Goal: Navigation & Orientation: Go to known website

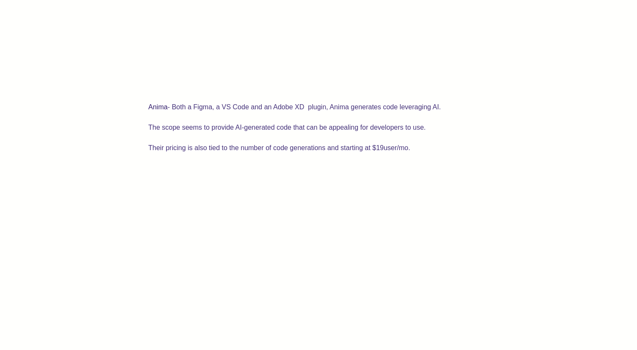
scroll to position [828, 0]
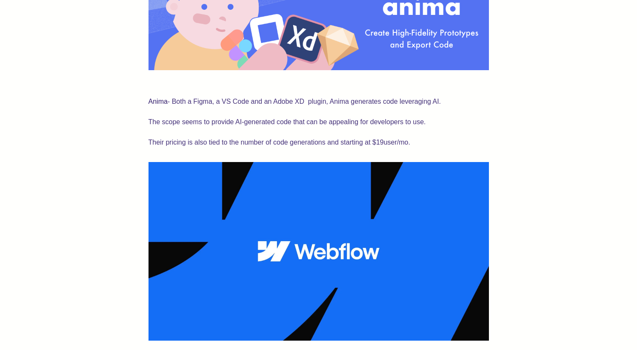
click at [155, 98] on link "Anima" at bounding box center [158, 101] width 19 height 7
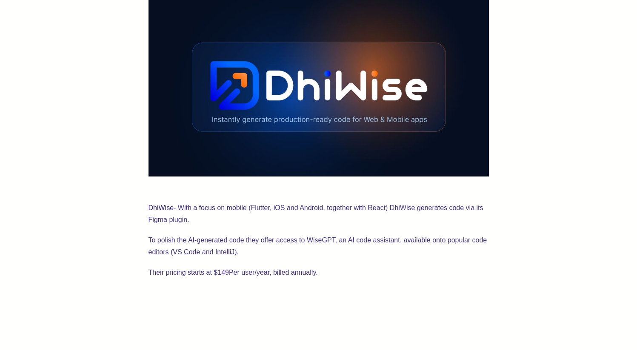
scroll to position [1617, 0]
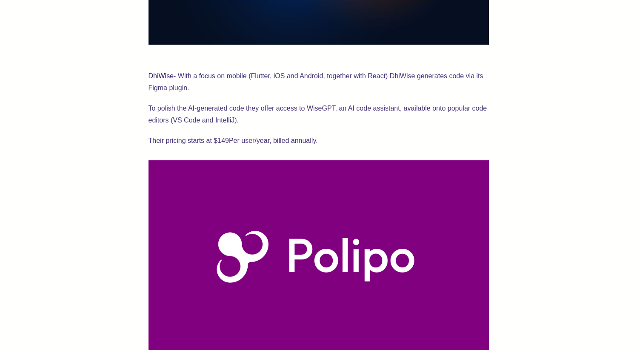
scroll to position [1905, 0]
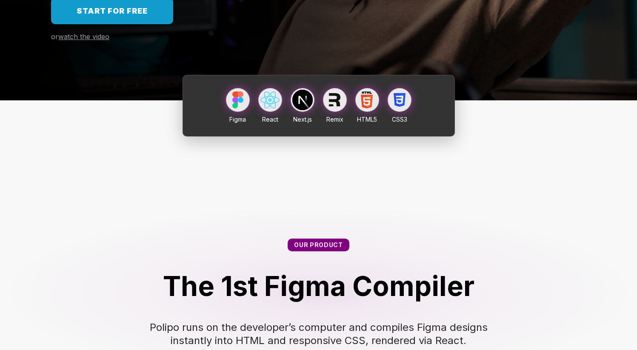
scroll to position [275, 0]
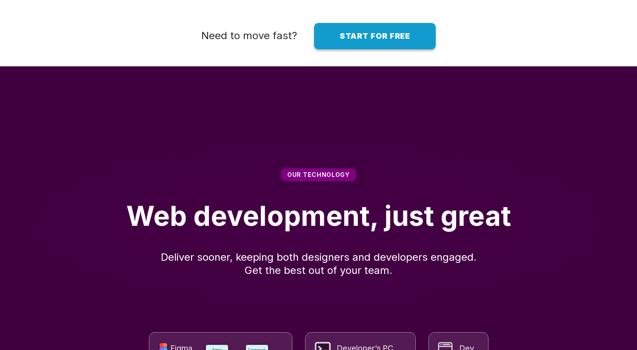
scroll to position [1119, 0]
